Goal: Navigation & Orientation: Find specific page/section

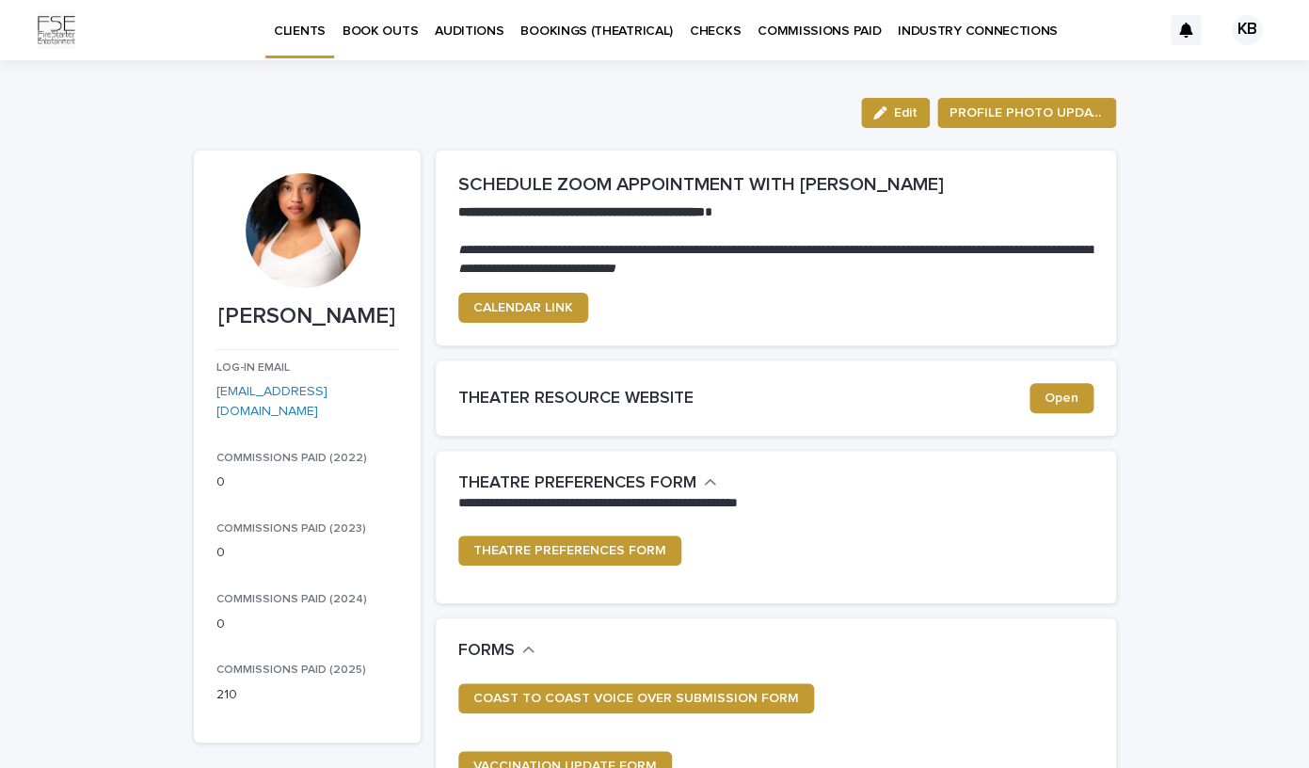
click at [449, 34] on p "AUDITIONS" at bounding box center [469, 20] width 69 height 40
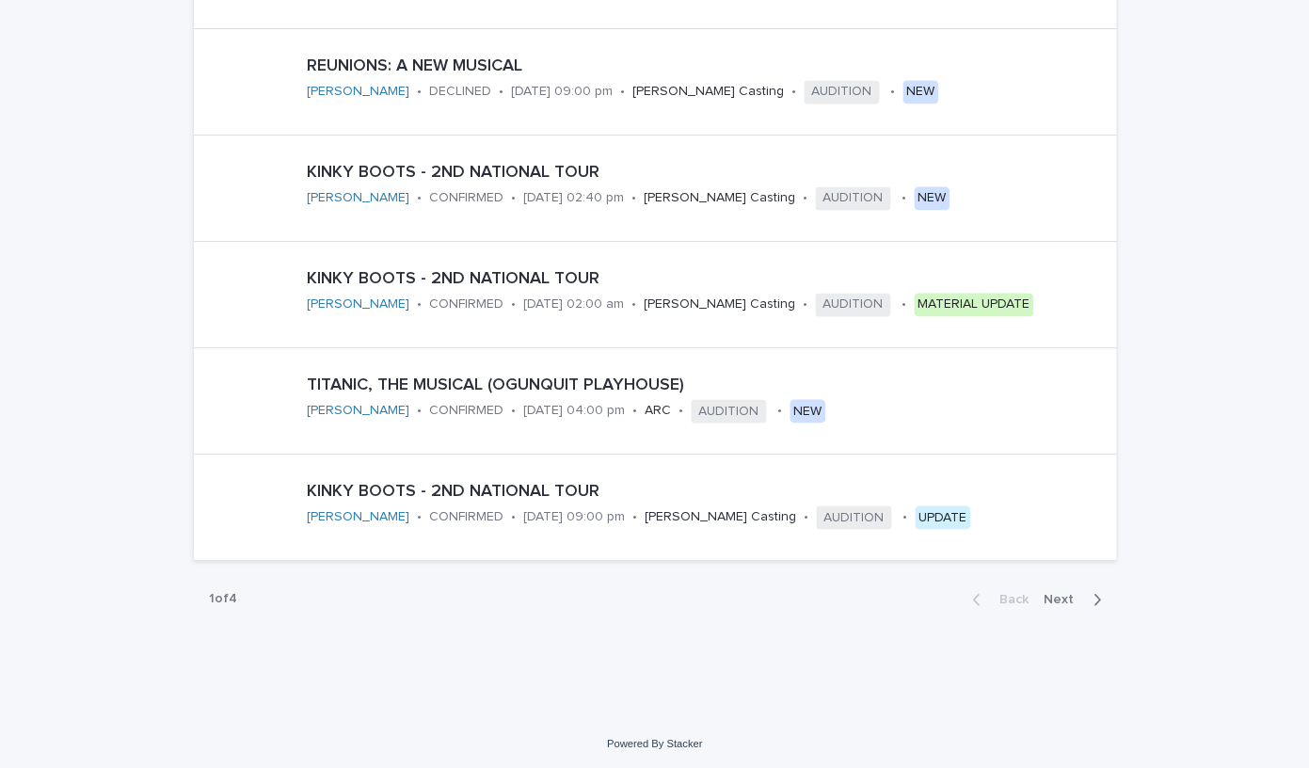
scroll to position [926, 0]
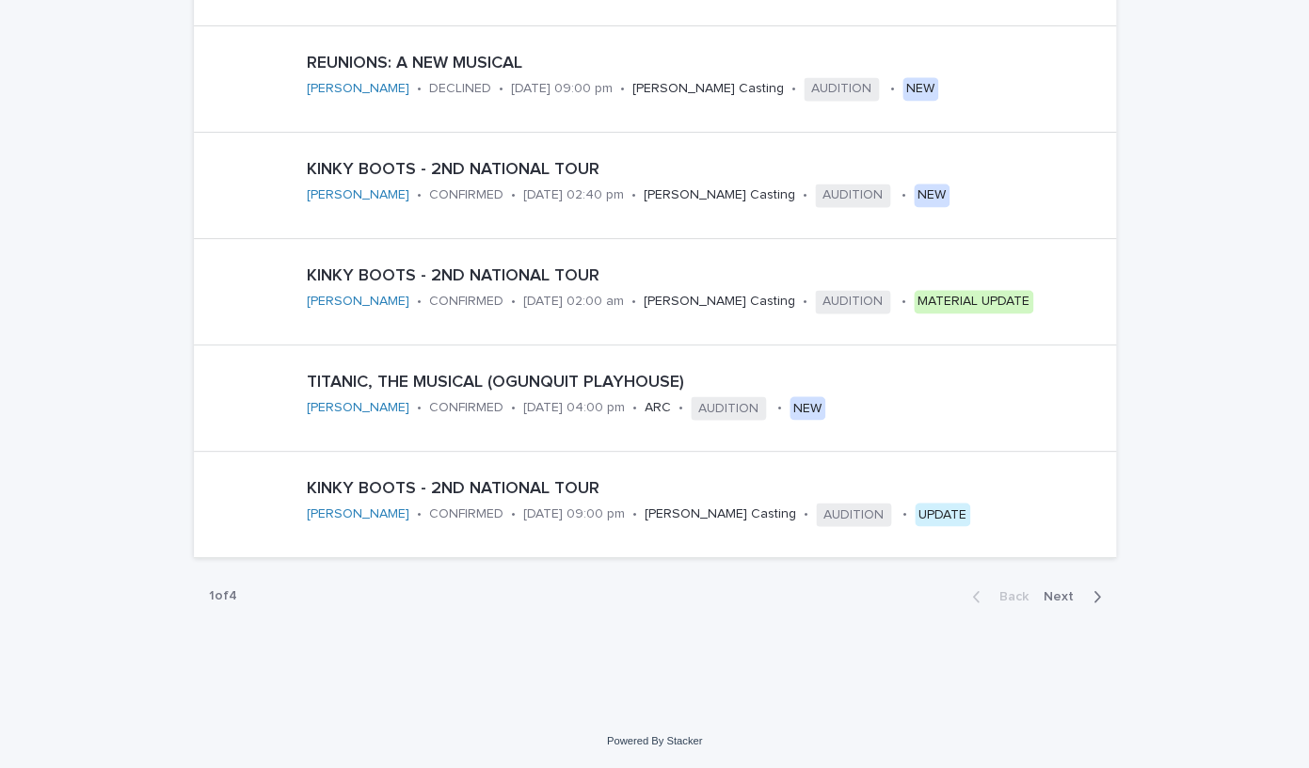
click at [1096, 593] on icon "button" at bounding box center [1096, 596] width 7 height 11
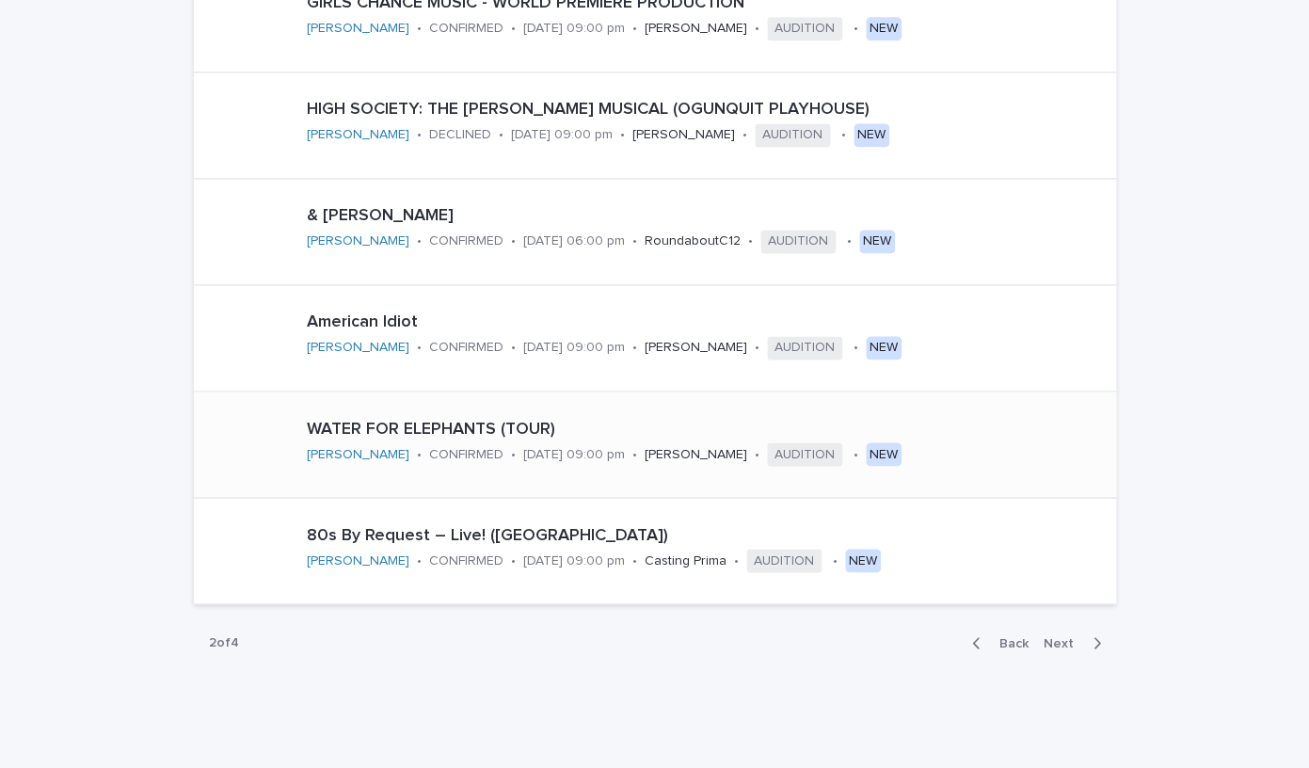
scroll to position [884, 0]
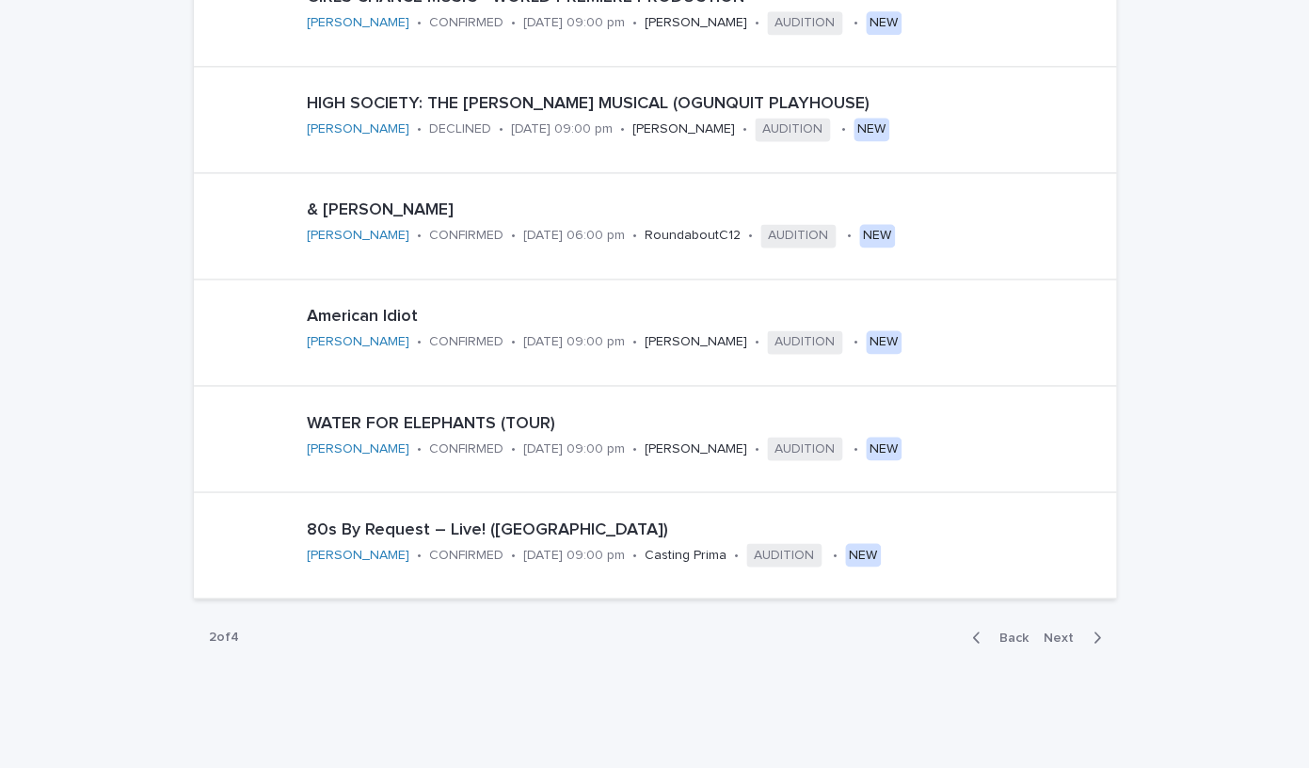
click at [1063, 632] on span "Next" at bounding box center [1063, 636] width 41 height 13
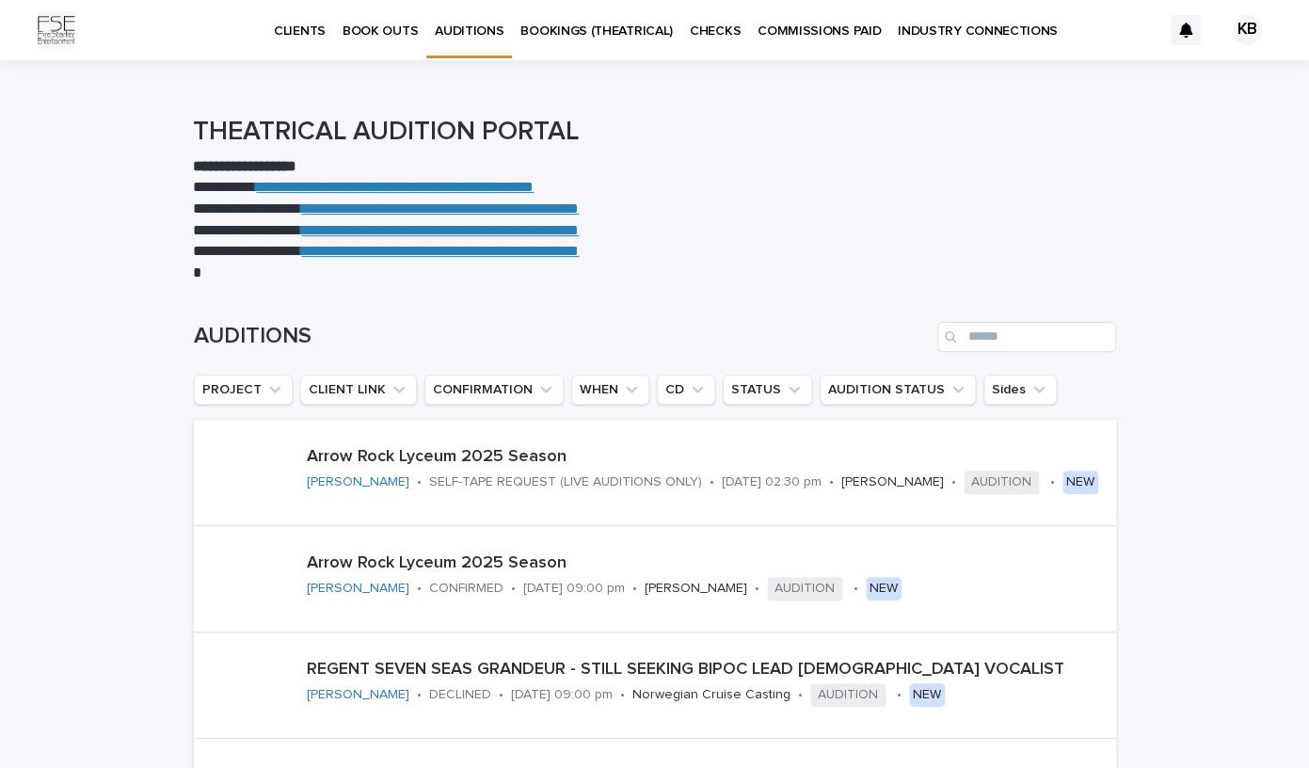
click at [1219, 246] on div "**********" at bounding box center [654, 200] width 1309 height 167
click at [690, 29] on p "CHECKS" at bounding box center [715, 20] width 51 height 40
